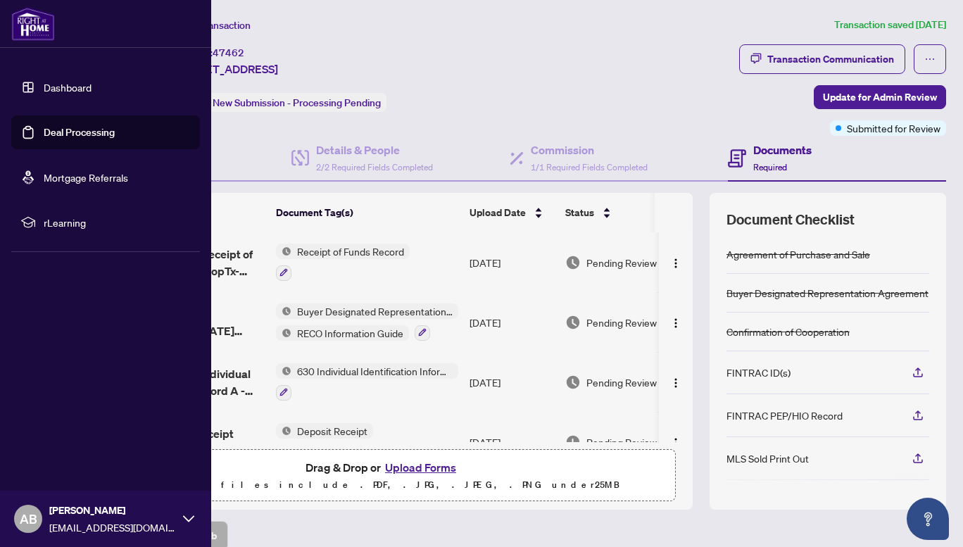
click at [75, 133] on link "Deal Processing" at bounding box center [79, 132] width 71 height 13
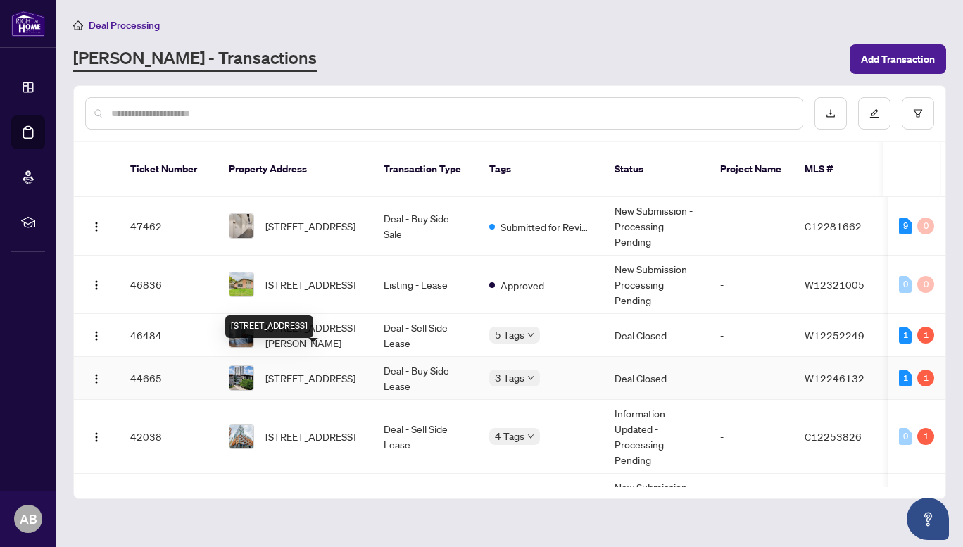
click at [356, 370] on span "[STREET_ADDRESS]" at bounding box center [310, 377] width 90 height 15
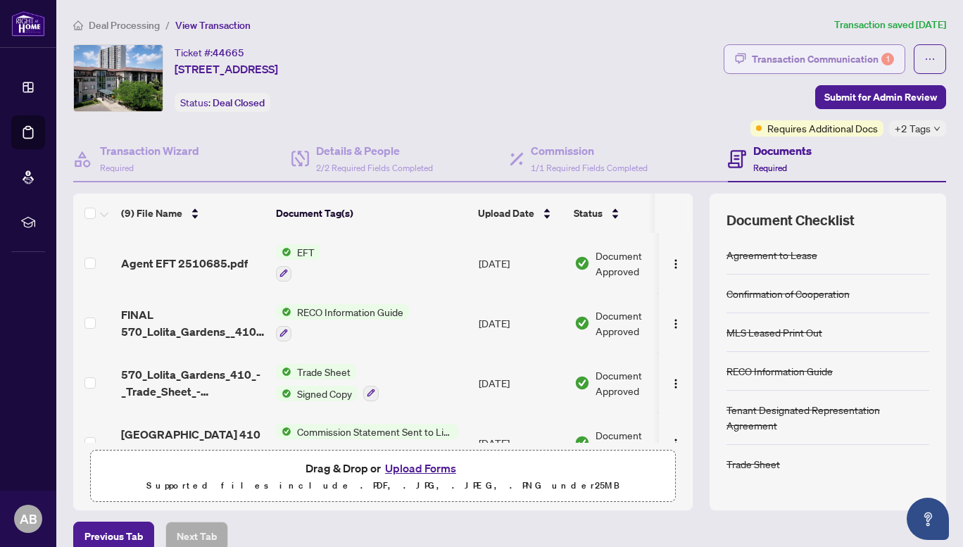
click at [763, 56] on div "Transaction Communication 1" at bounding box center [823, 59] width 142 height 23
type textarea "**********"
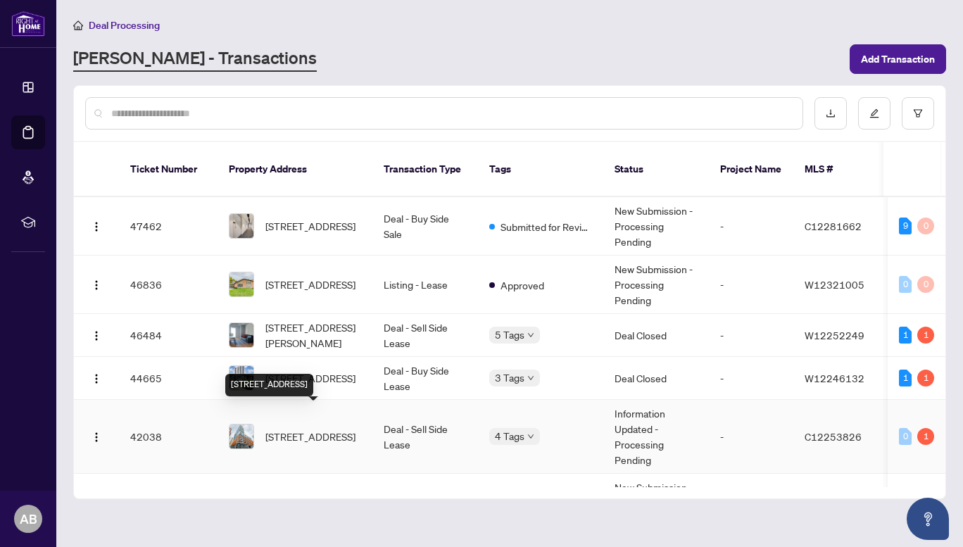
click at [299, 429] on span "[STREET_ADDRESS]" at bounding box center [310, 436] width 90 height 15
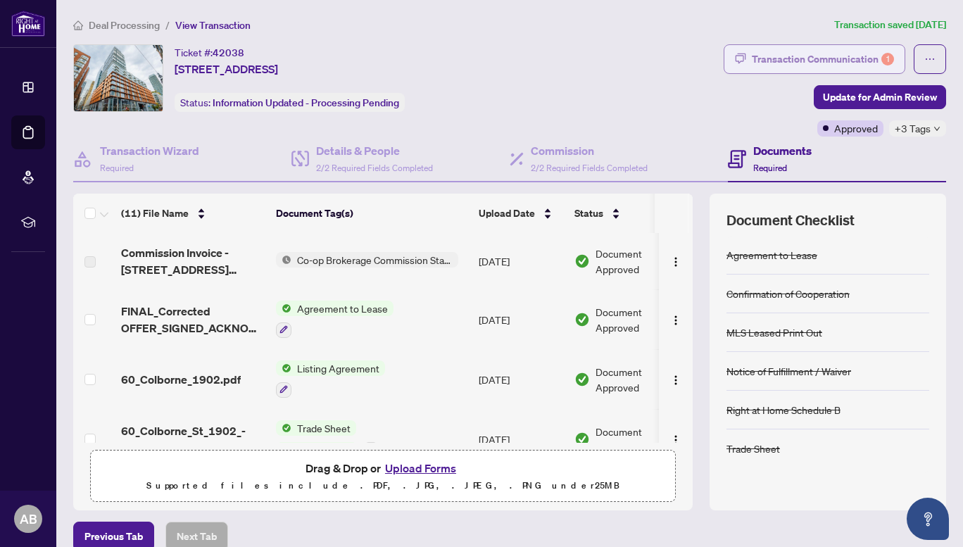
click at [839, 63] on div "Transaction Communication 1" at bounding box center [823, 59] width 142 height 23
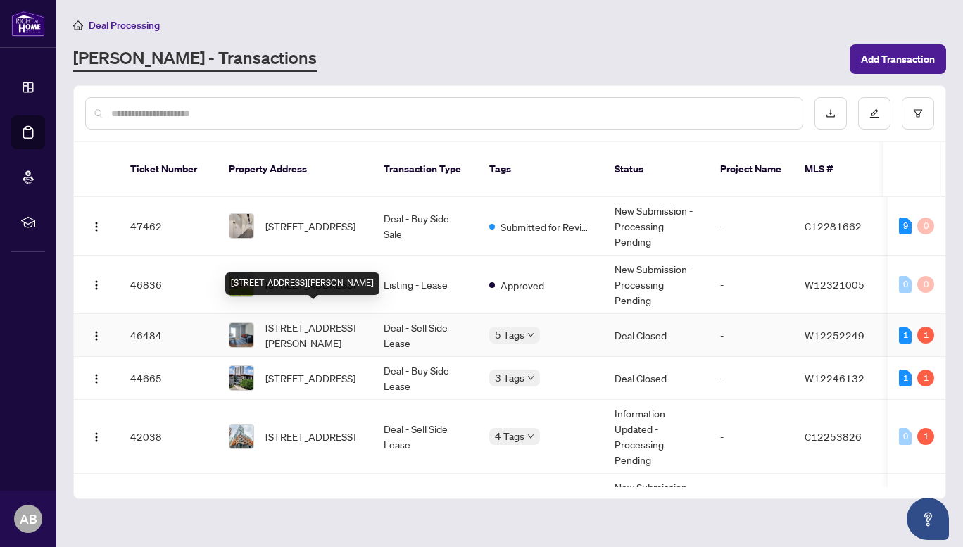
click at [317, 323] on span "[STREET_ADDRESS][PERSON_NAME]" at bounding box center [313, 335] width 96 height 31
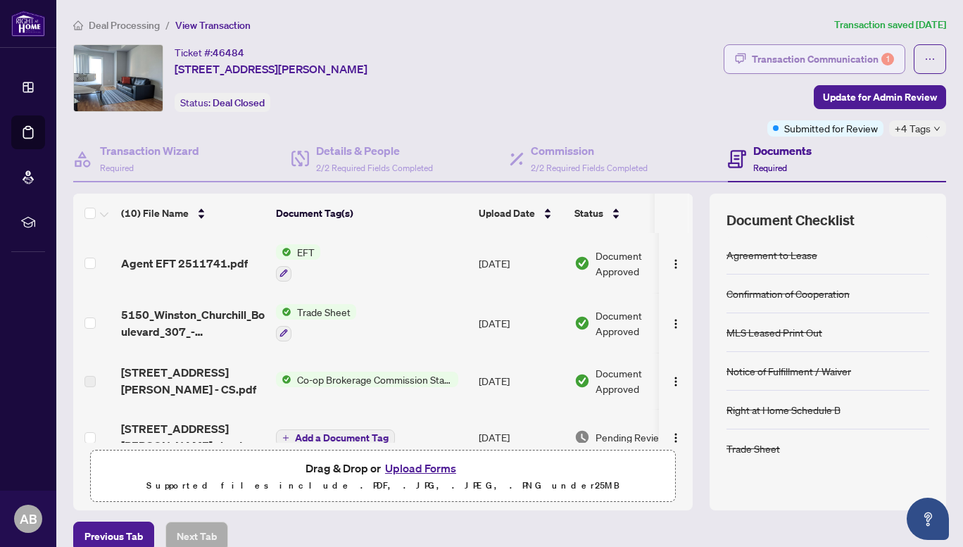
click at [807, 58] on div "Transaction Communication 1" at bounding box center [823, 59] width 142 height 23
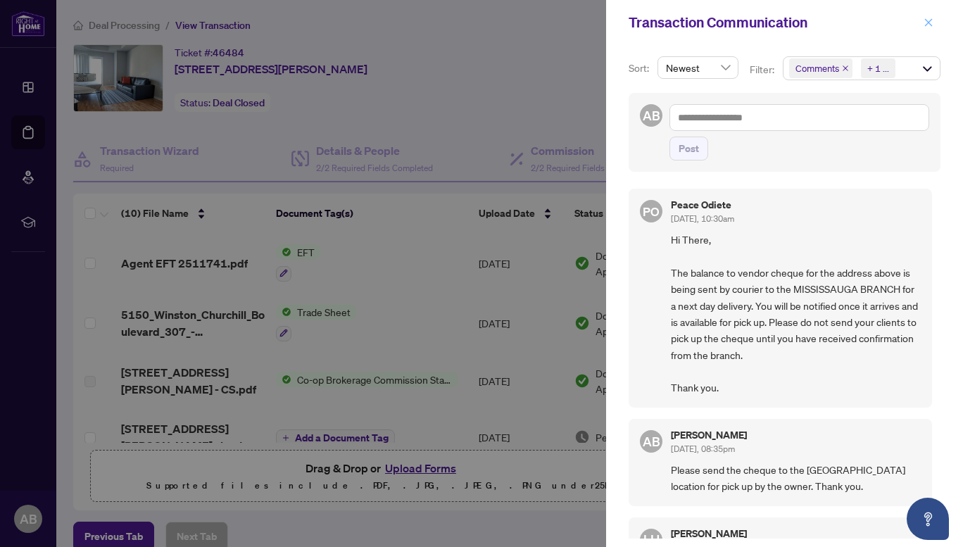
click at [931, 23] on icon "close" at bounding box center [929, 23] width 10 height 10
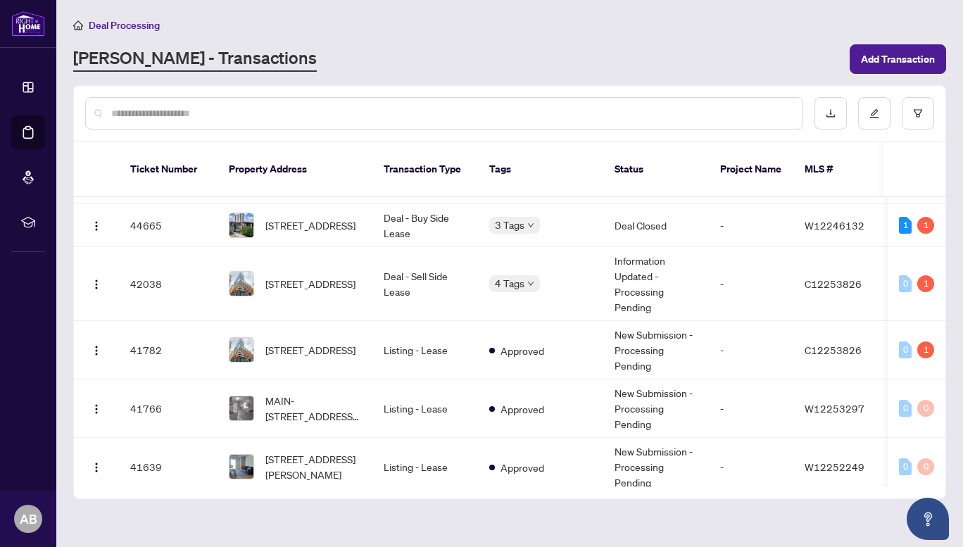
scroll to position [154, 0]
click at [327, 392] on span "MAIN-[STREET_ADDRESS][PERSON_NAME]" at bounding box center [313, 407] width 96 height 31
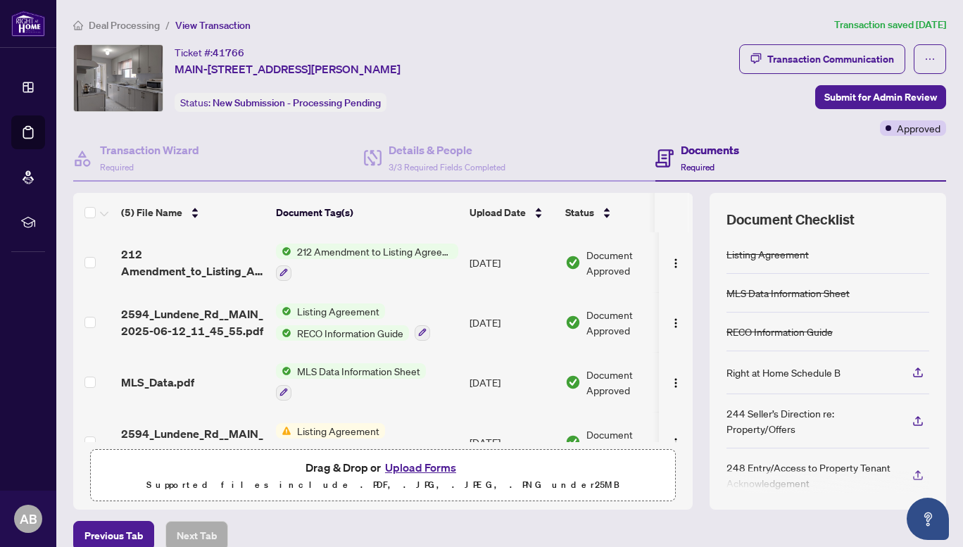
click at [404, 467] on button "Upload Forms" at bounding box center [421, 467] width 80 height 18
click at [411, 467] on button "Upload Forms" at bounding box center [421, 467] width 80 height 18
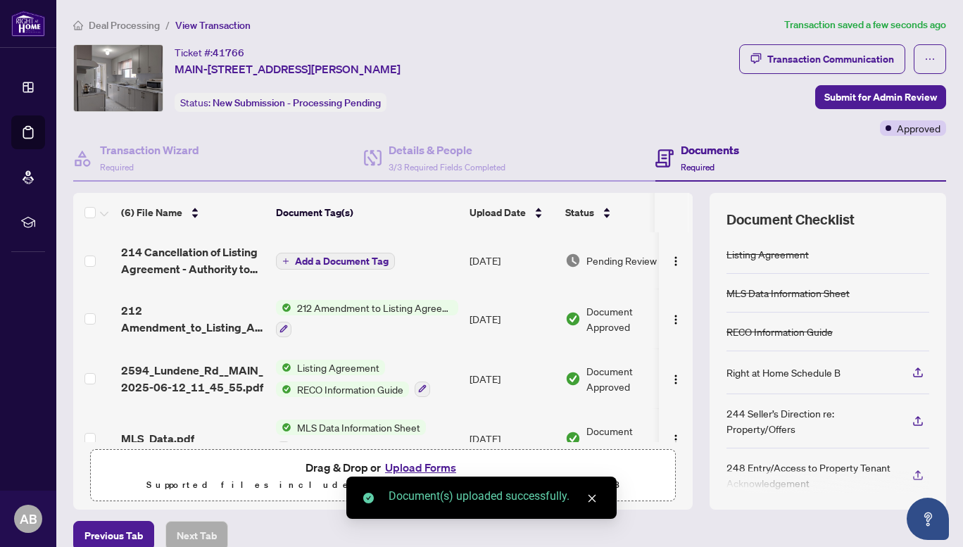
click at [327, 253] on button "Add a Document Tag" at bounding box center [335, 261] width 119 height 17
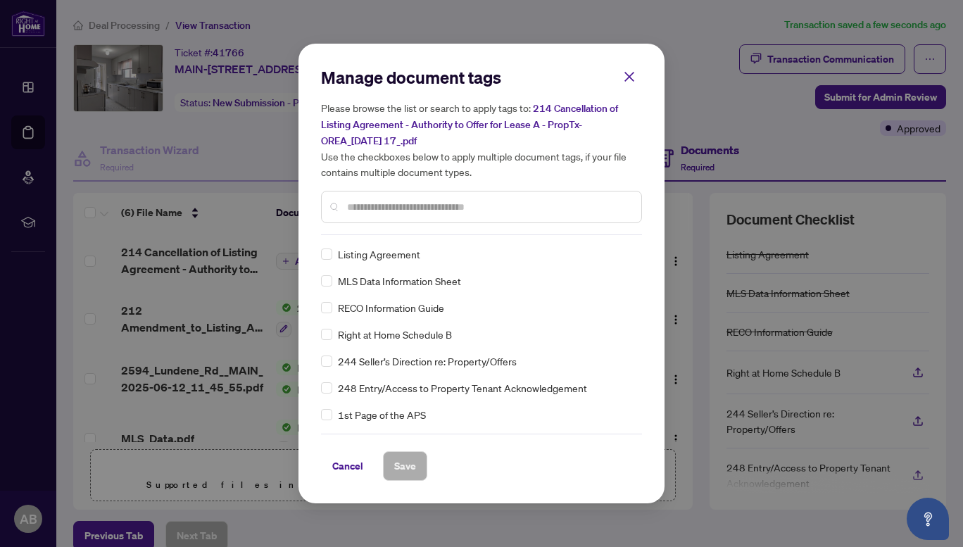
click at [399, 204] on input "text" at bounding box center [488, 206] width 283 height 15
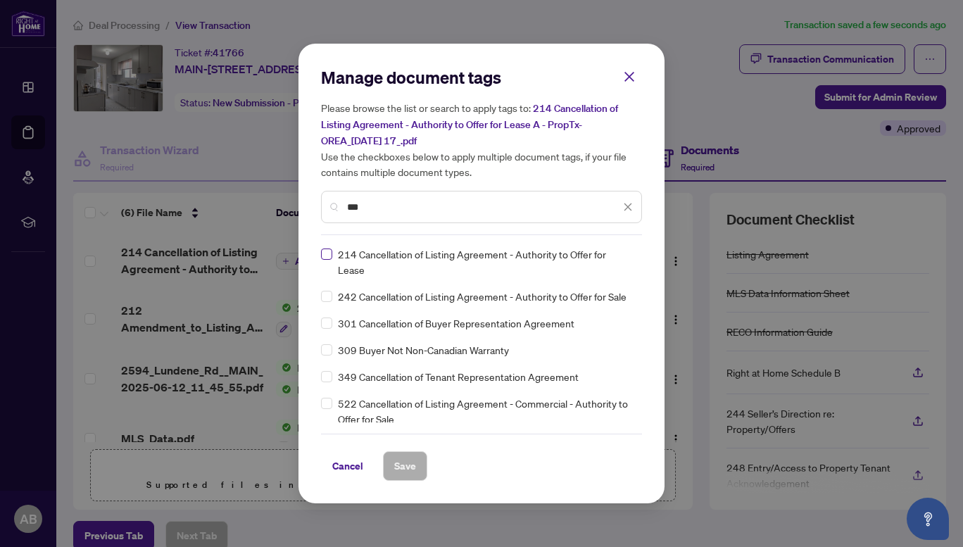
type input "***"
click at [405, 467] on span "Save" at bounding box center [405, 466] width 22 height 23
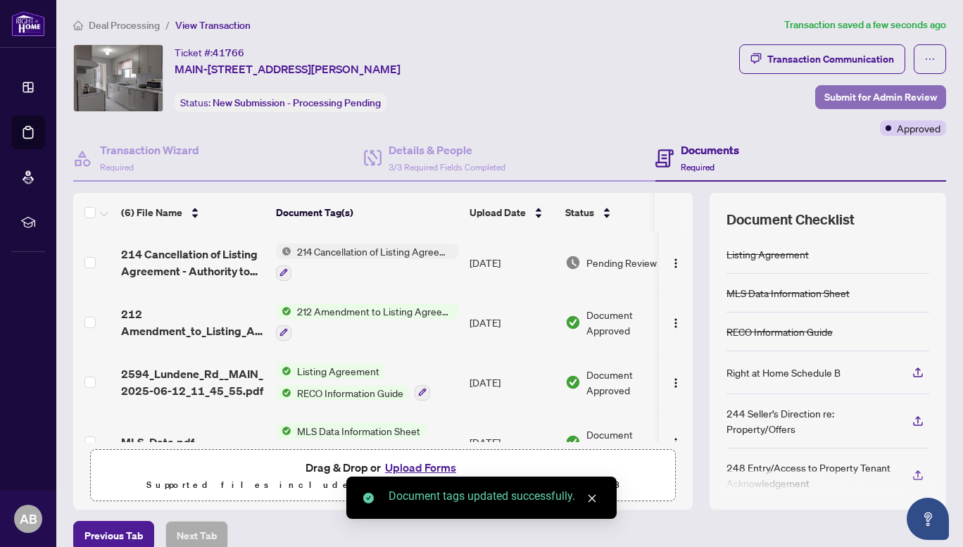
click at [861, 94] on span "Submit for Admin Review" at bounding box center [881, 97] width 113 height 23
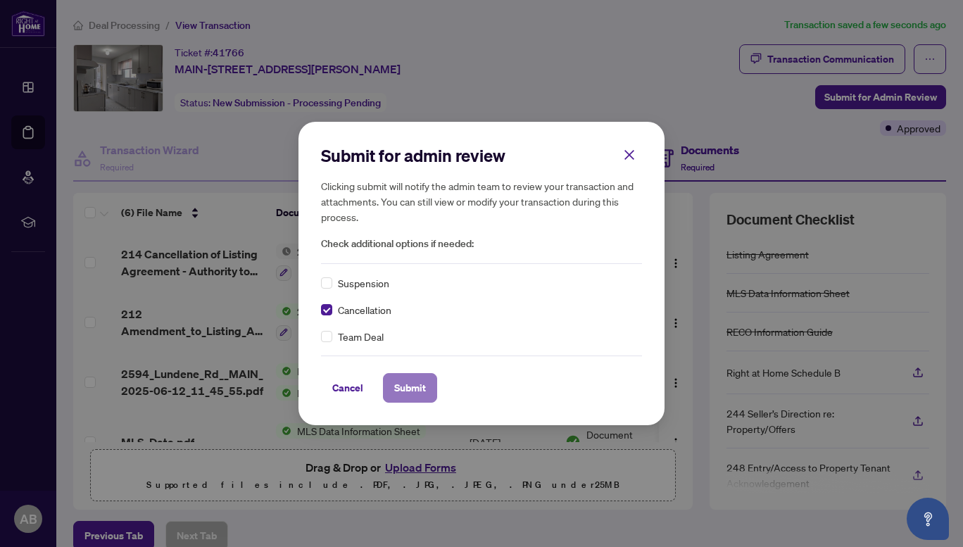
click at [397, 396] on span "Submit" at bounding box center [410, 388] width 32 height 23
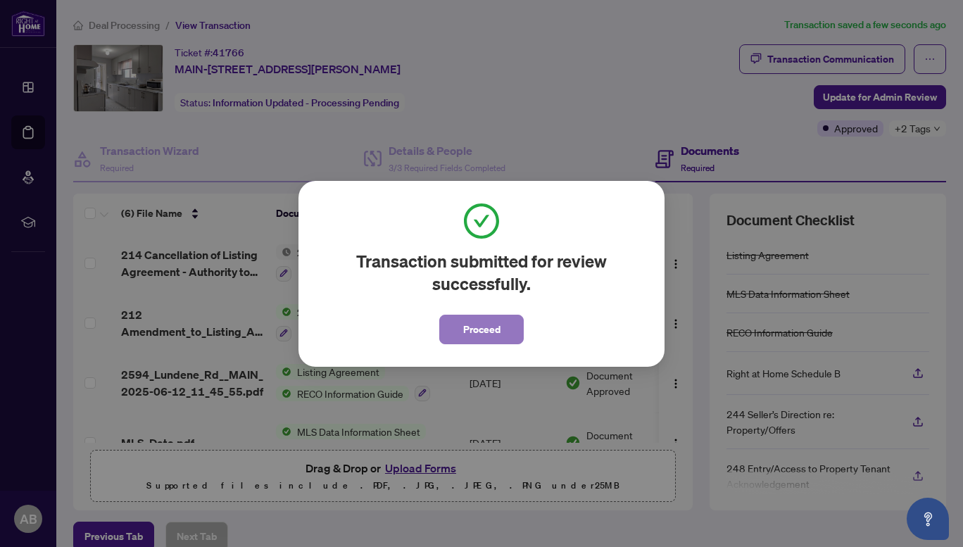
click at [475, 335] on span "Proceed" at bounding box center [481, 329] width 37 height 23
